Goal: Find specific page/section: Find specific page/section

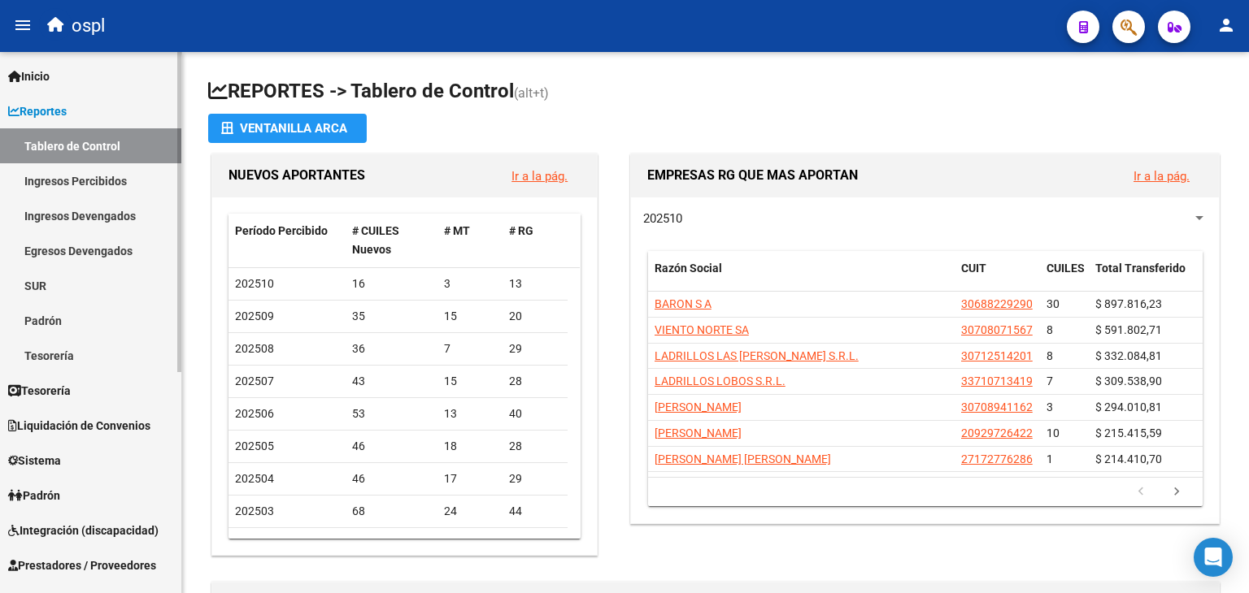
click at [75, 575] on link "Prestadores / Proveedores" at bounding box center [90, 565] width 181 height 35
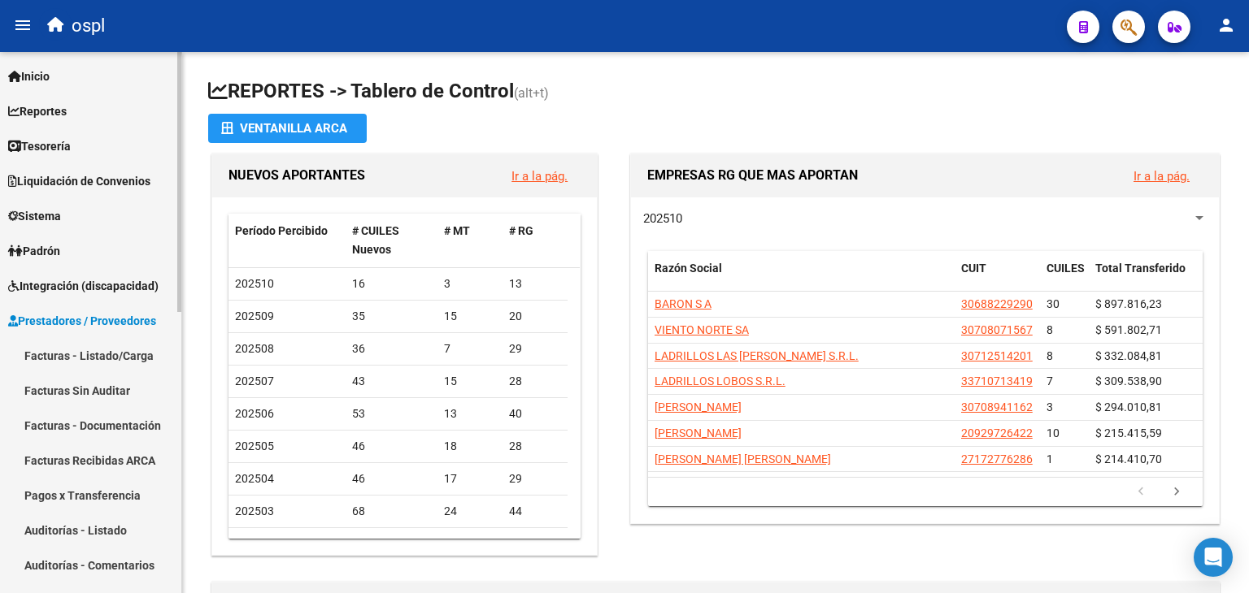
click at [68, 354] on link "Facturas - Listado/Carga" at bounding box center [90, 355] width 181 height 35
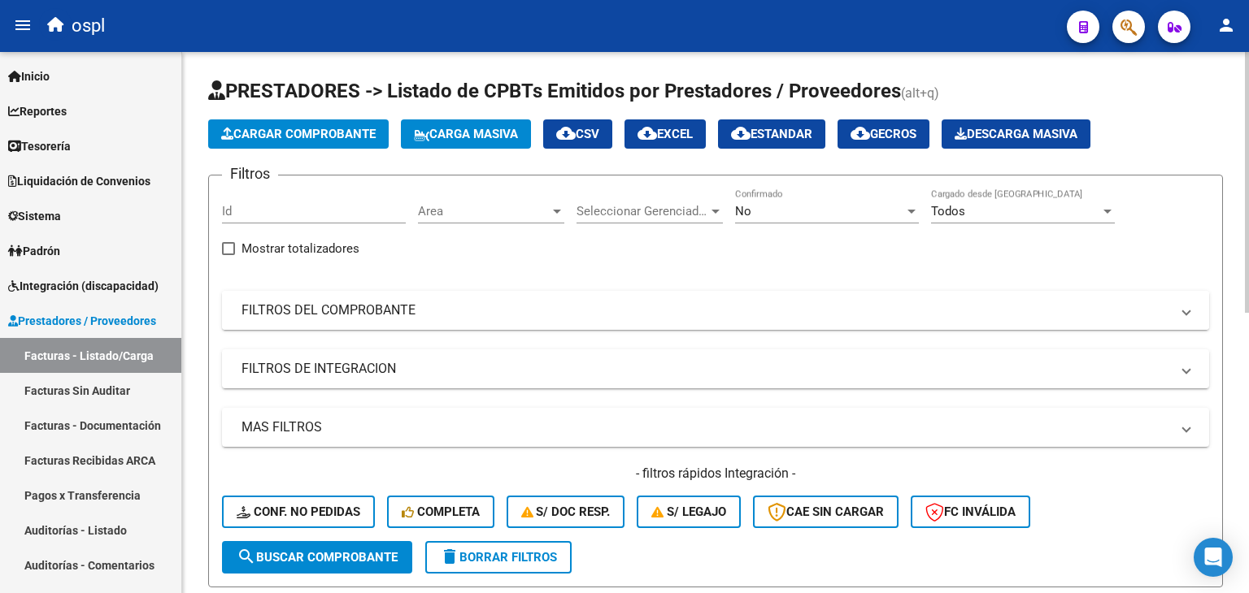
click at [494, 319] on mat-expansion-panel-header "FILTROS DEL COMPROBANTE" at bounding box center [715, 310] width 987 height 39
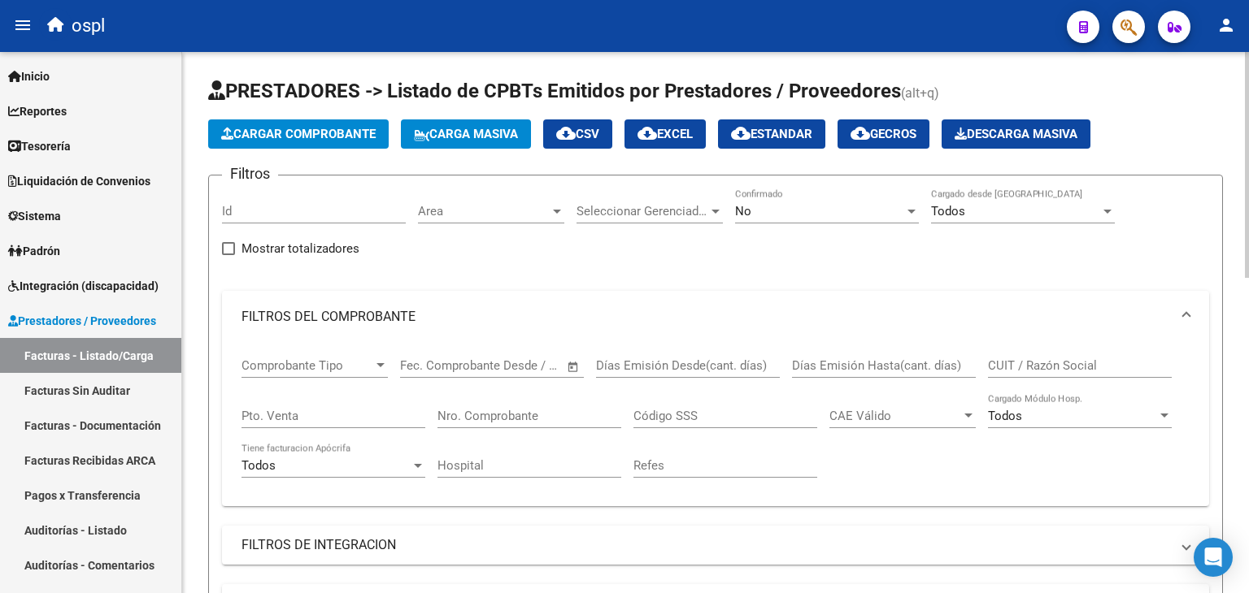
click at [832, 204] on div "No" at bounding box center [819, 211] width 169 height 15
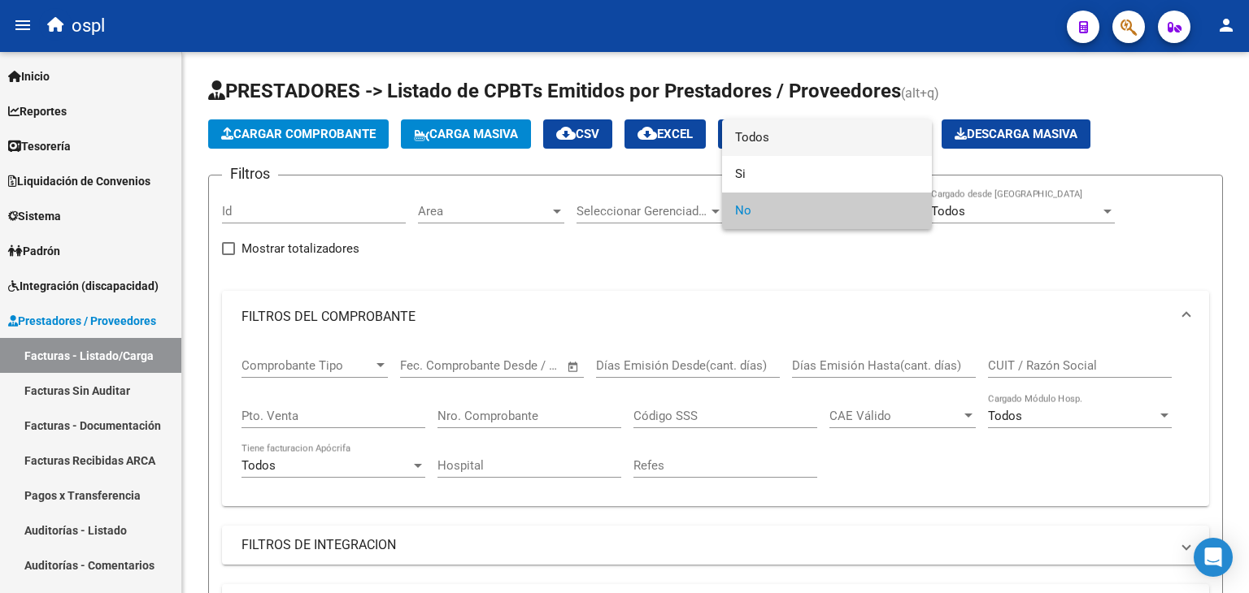
click at [811, 149] on span "Todos" at bounding box center [827, 137] width 184 height 37
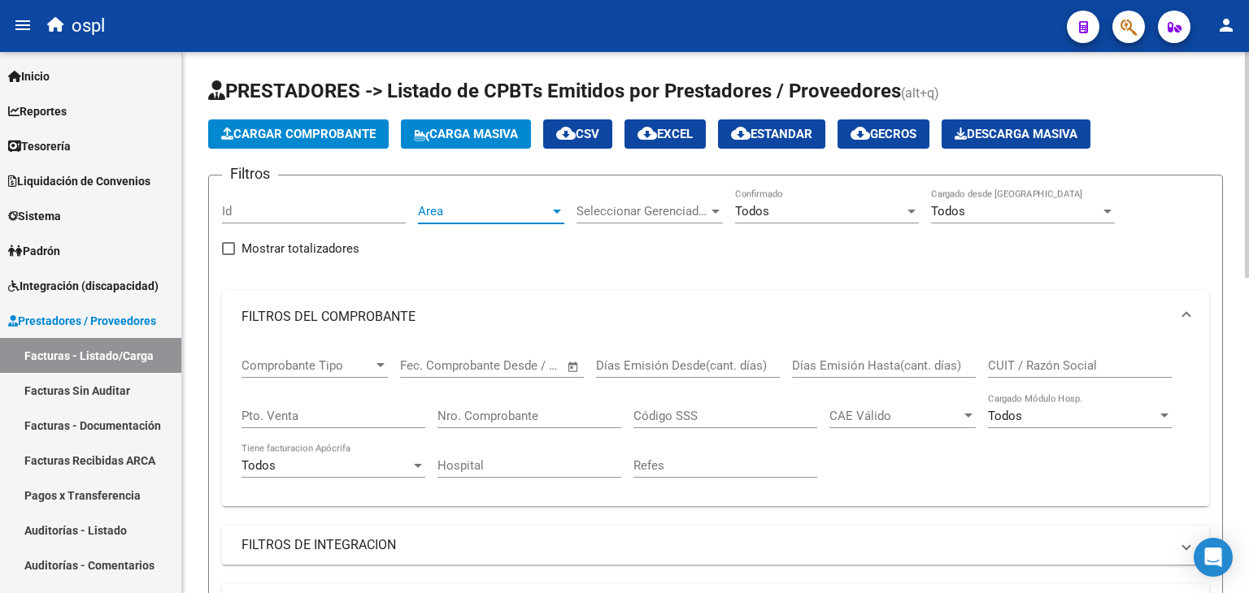
click at [530, 209] on span "Area" at bounding box center [484, 211] width 132 height 15
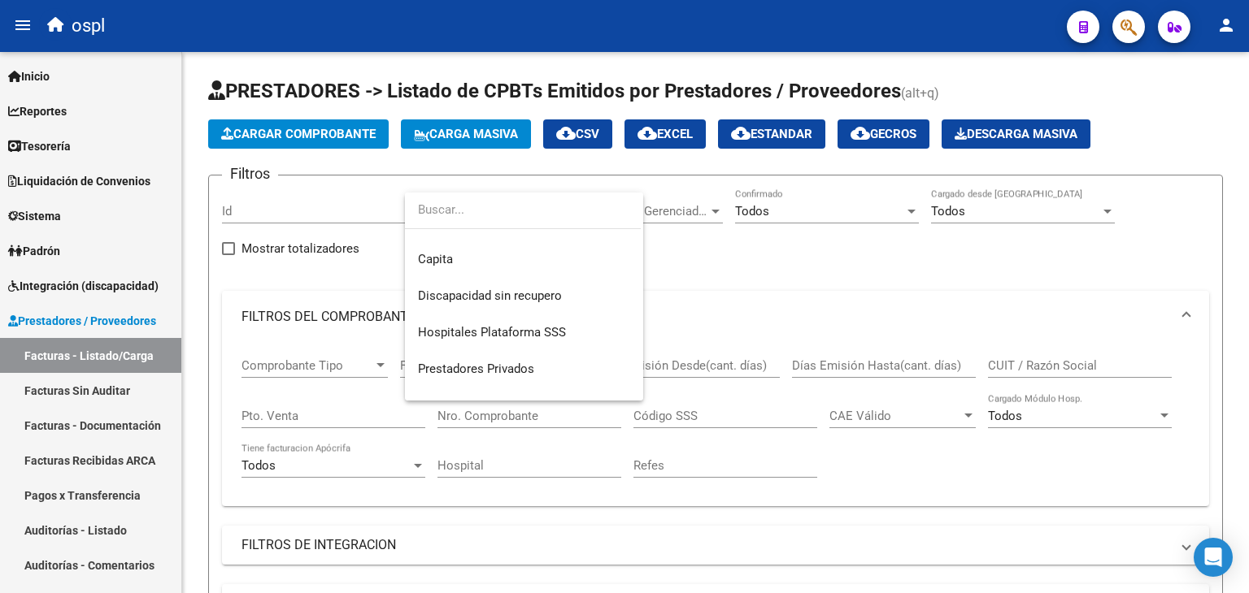
scroll to position [303, 0]
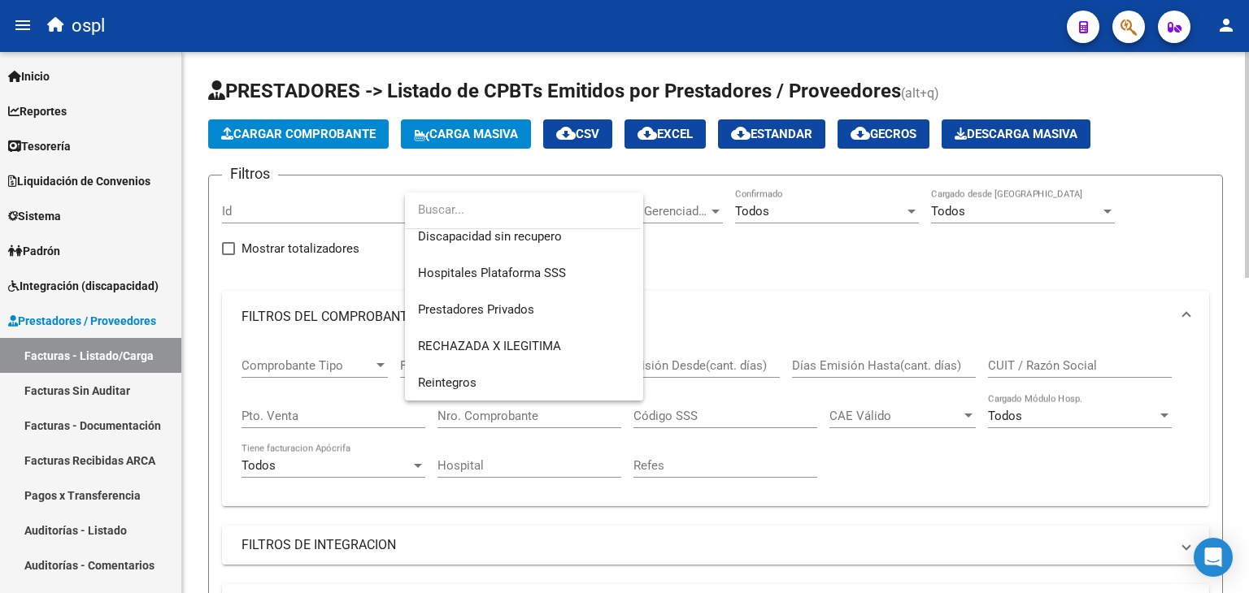
click at [714, 263] on div at bounding box center [624, 296] width 1249 height 593
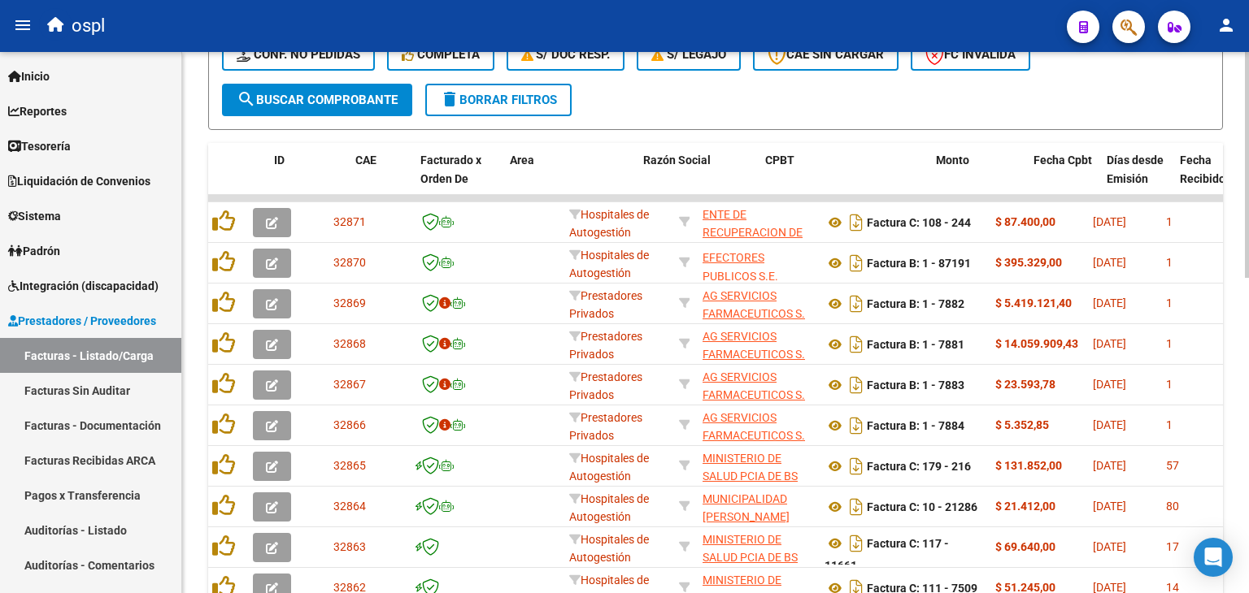
scroll to position [0, 0]
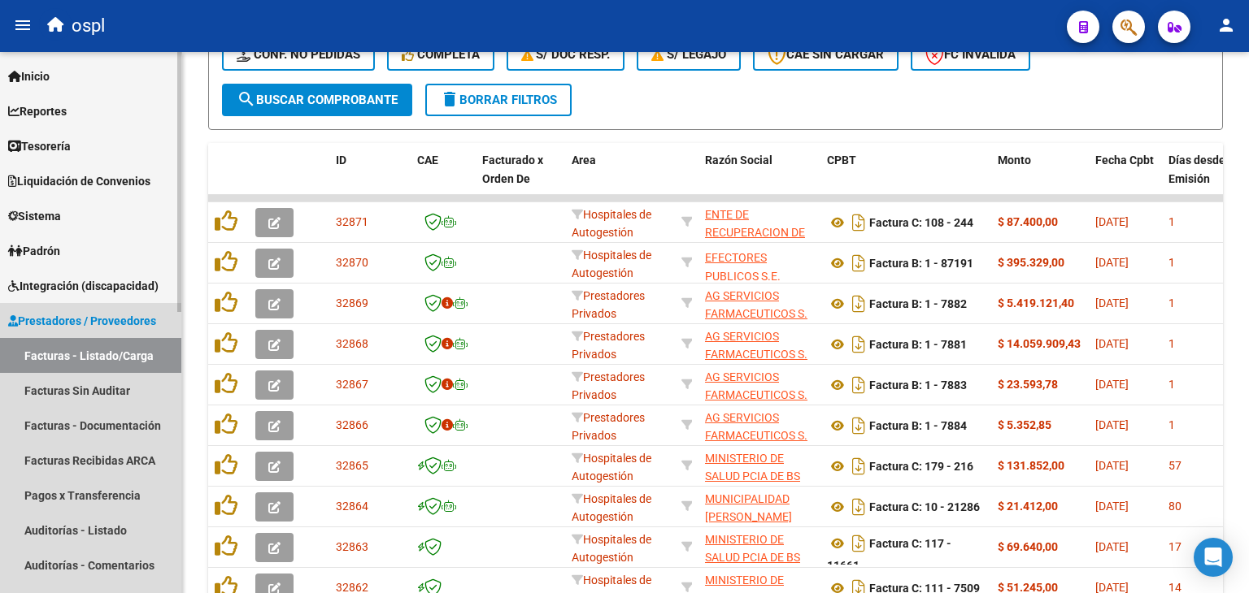
click at [49, 327] on span "Prestadores / Proveedores" at bounding box center [82, 321] width 148 height 18
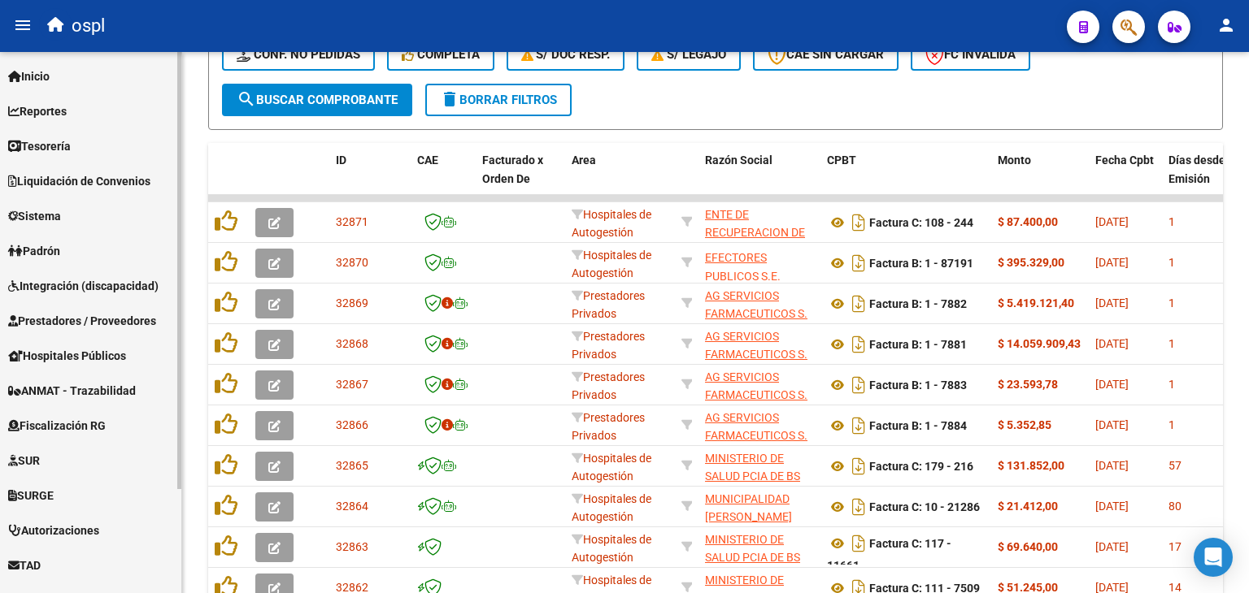
click at [104, 393] on span "ANMAT - Trazabilidad" at bounding box center [72, 391] width 128 height 18
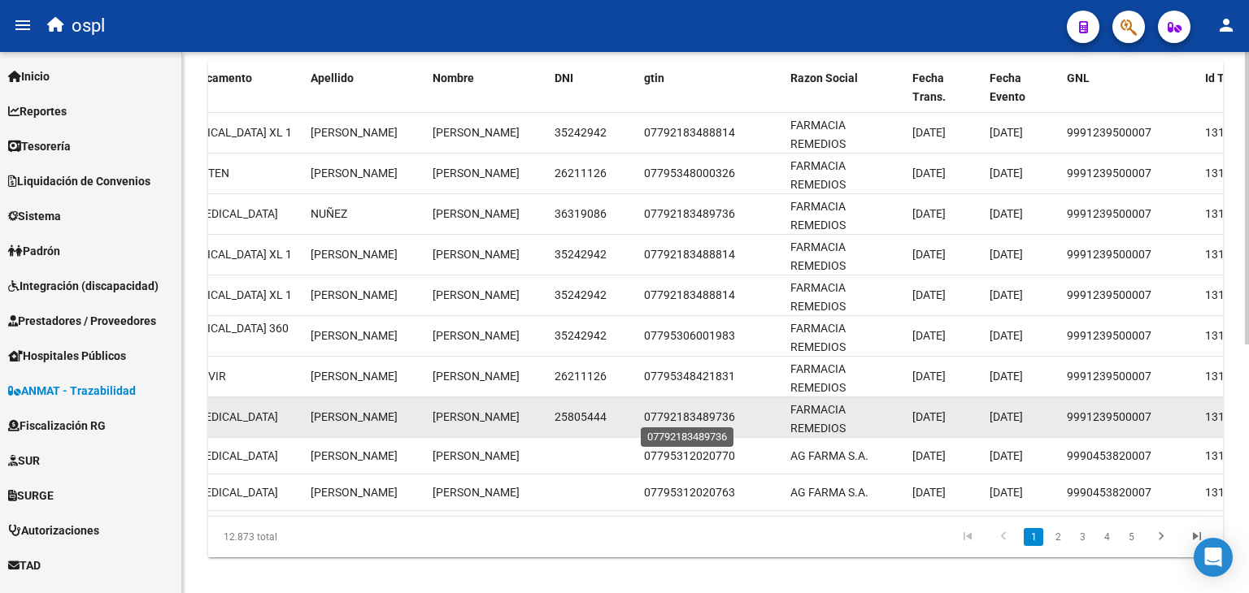
scroll to position [458, 0]
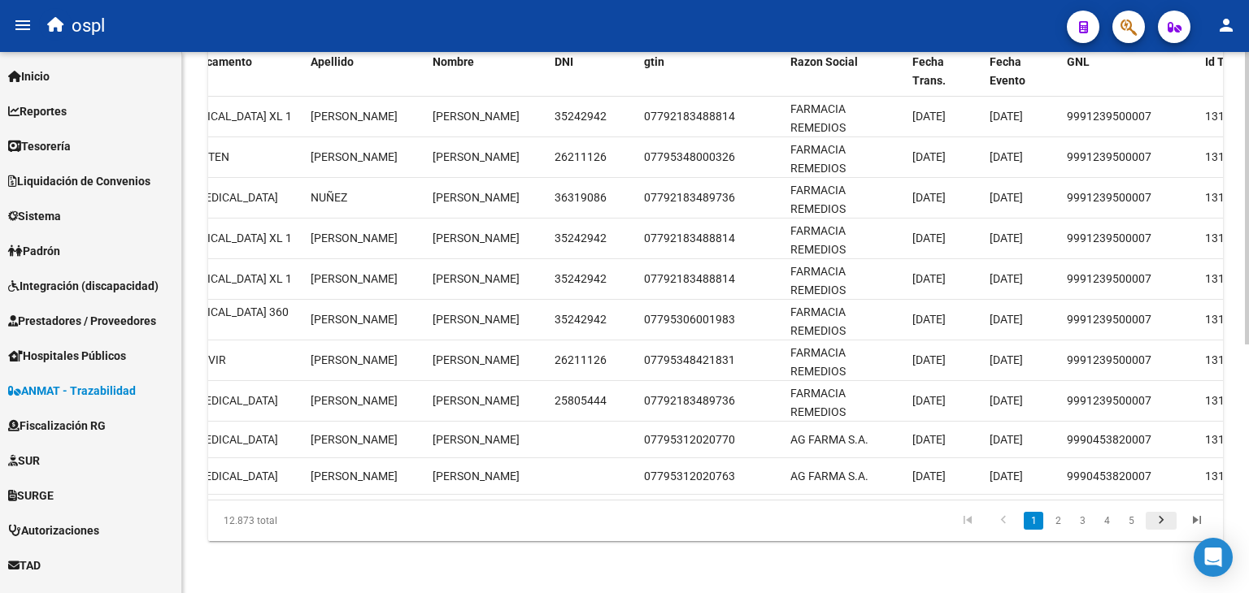
click at [1149, 512] on link "go to next page" at bounding box center [1160, 521] width 31 height 18
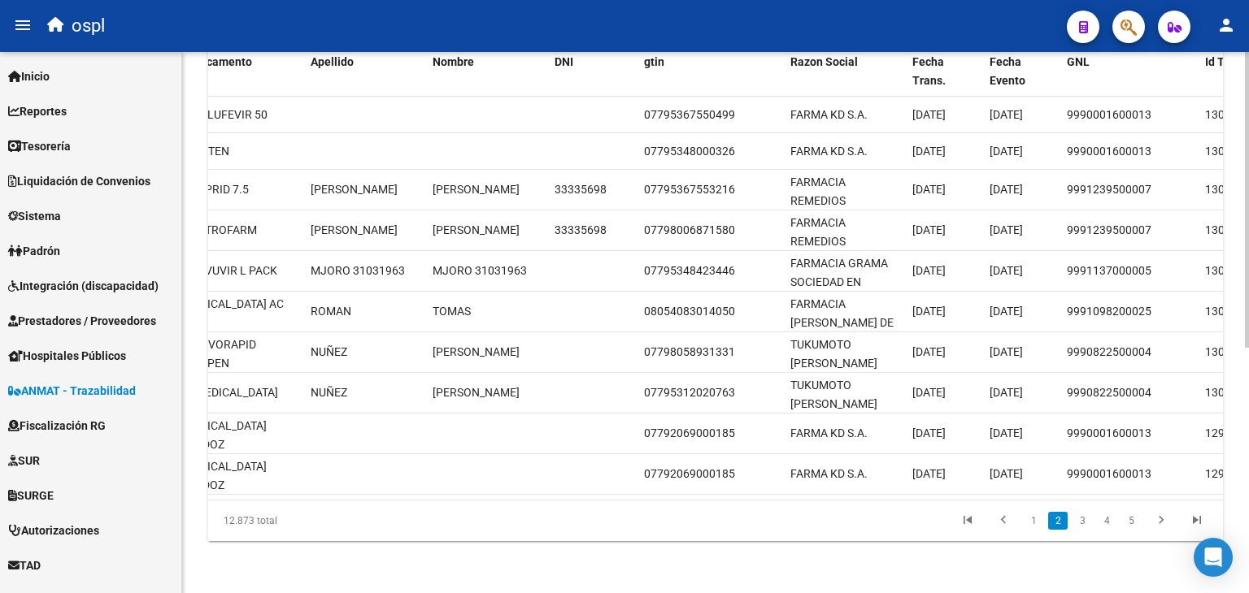
scroll to position [450, 0]
click at [1159, 521] on icon "go to next page" at bounding box center [1160, 523] width 21 height 20
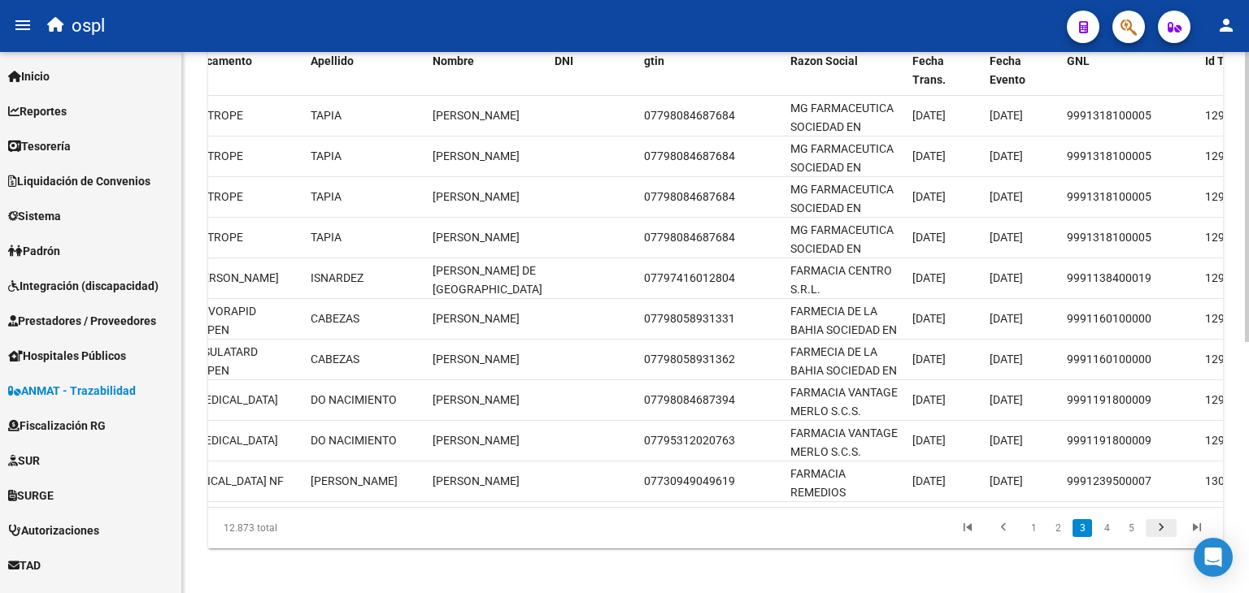
click at [1159, 521] on div "12.873 total 1 2 3 4 5" at bounding box center [715, 528] width 1014 height 41
click at [1157, 540] on icon "go to next page" at bounding box center [1160, 530] width 21 height 20
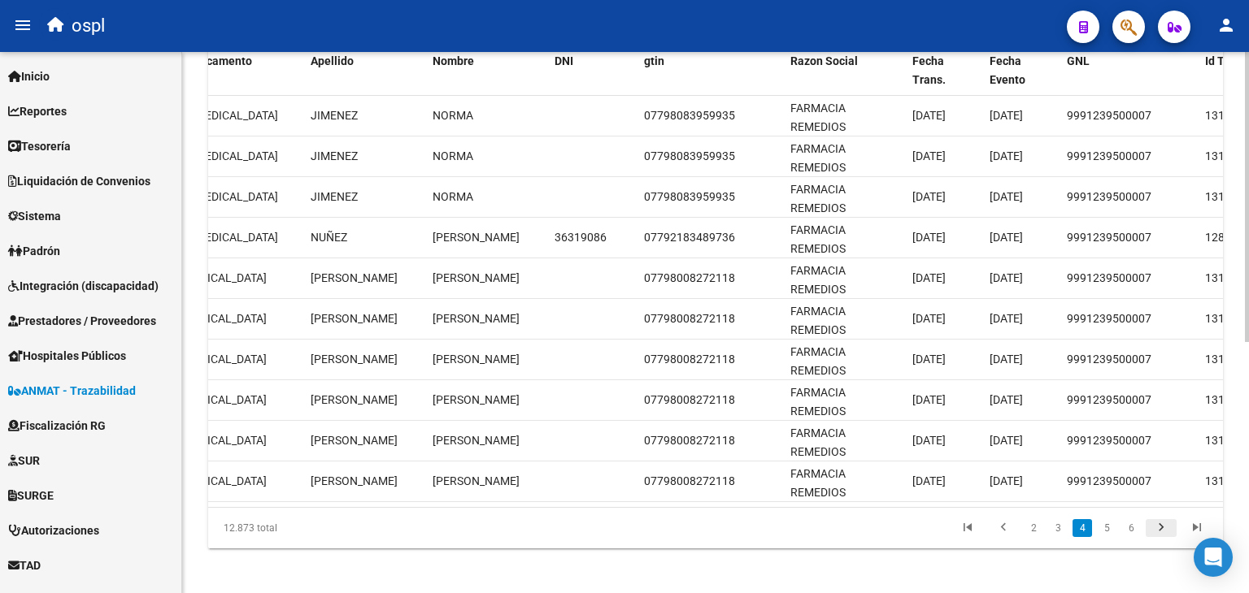
click at [1157, 540] on icon "go to next page" at bounding box center [1160, 530] width 21 height 20
